Goal: Task Accomplishment & Management: Complete application form

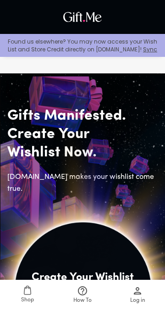
click at [93, 299] on span "Get Started" at bounding box center [83, 304] width 68 height 10
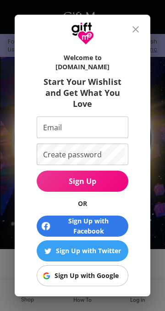
scroll to position [152, 0]
click at [115, 270] on div "Sign Up with Google" at bounding box center [87, 275] width 64 height 10
click at [112, 116] on input "Email" at bounding box center [81, 127] width 88 height 22
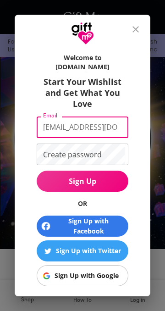
scroll to position [0, 24]
type input "[EMAIL_ADDRESS][DOMAIN_NAME]"
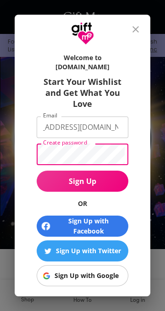
scroll to position [0, 0]
click at [58, 176] on span "Sign Up" at bounding box center [83, 181] width 92 height 10
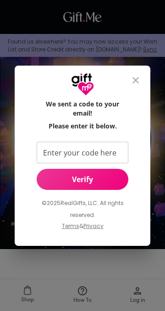
click at [117, 150] on input "Enter your code here" at bounding box center [81, 153] width 88 height 22
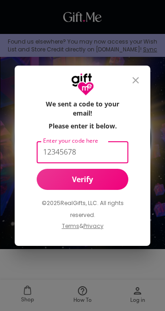
type input "12345678"
click at [121, 185] on button "Verify" at bounding box center [83, 179] width 92 height 21
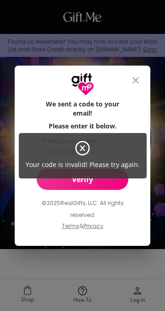
click at [136, 78] on div "Your code is invalid! Please try again." at bounding box center [82, 155] width 165 height 311
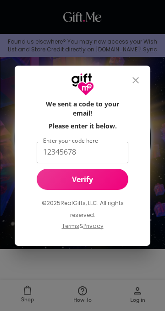
click at [131, 84] on icon "close" at bounding box center [135, 80] width 11 height 11
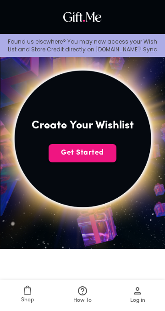
click at [130, 87] on img at bounding box center [82, 138] width 338 height 338
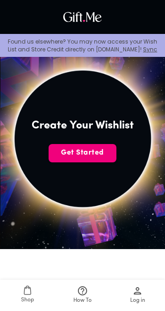
click at [89, 159] on button "Get Started" at bounding box center [83, 153] width 68 height 18
